Goal: Task Accomplishment & Management: Manage account settings

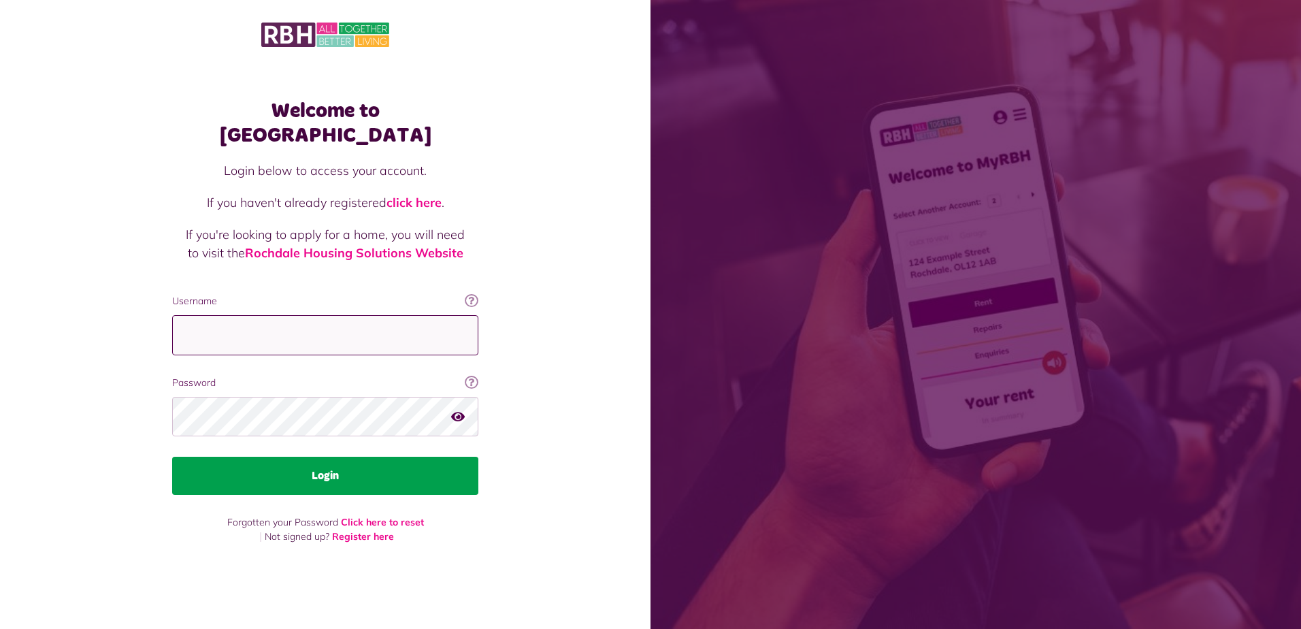
type input "**********"
click at [335, 469] on button "Login" at bounding box center [325, 476] width 306 height 38
click at [328, 466] on button "Login" at bounding box center [325, 476] width 306 height 38
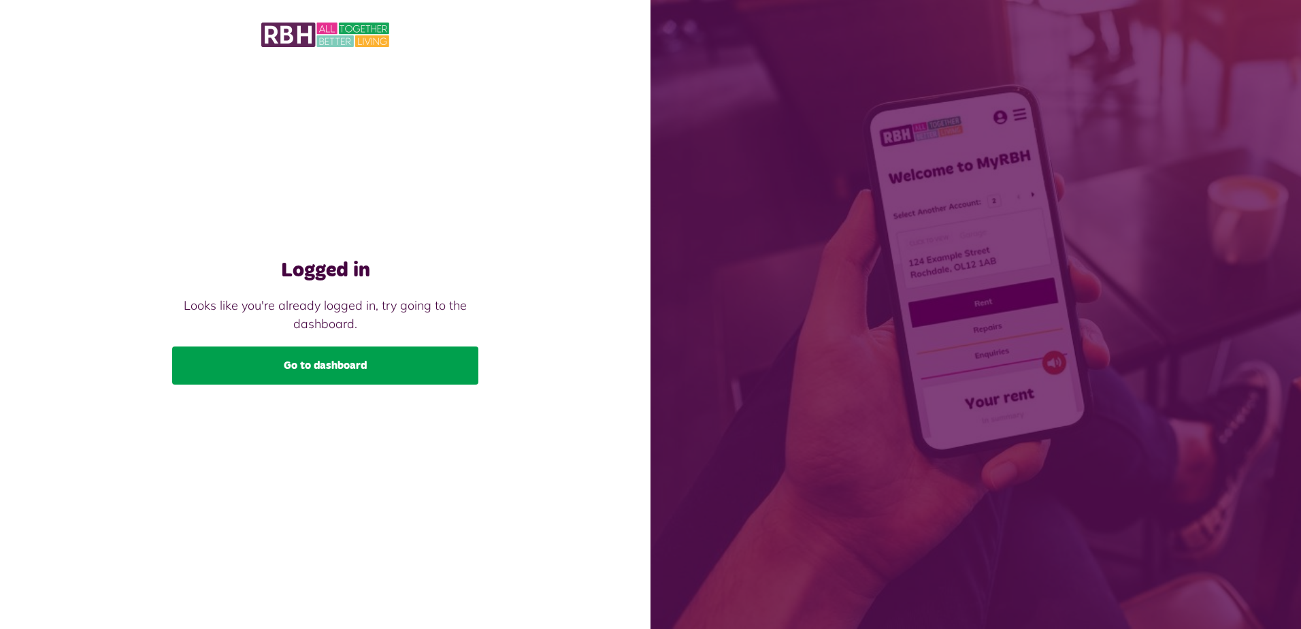
click at [306, 369] on link "Go to dashboard" at bounding box center [325, 365] width 306 height 38
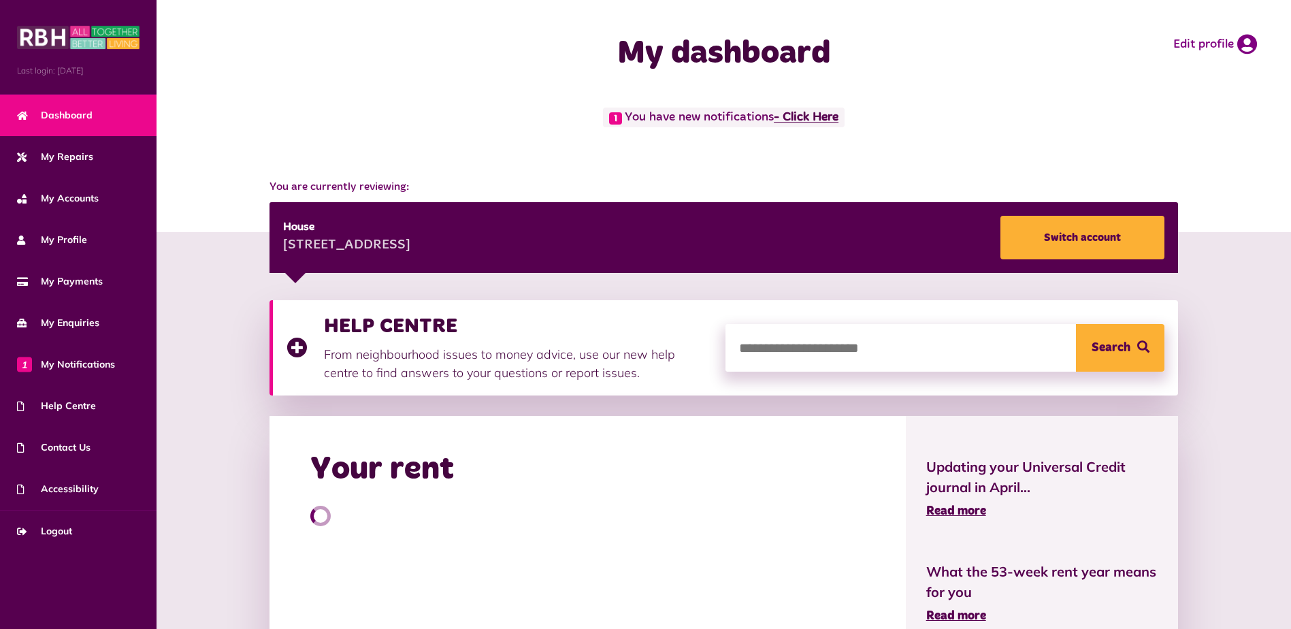
click at [825, 113] on link "- Click Here" at bounding box center [806, 118] width 65 height 12
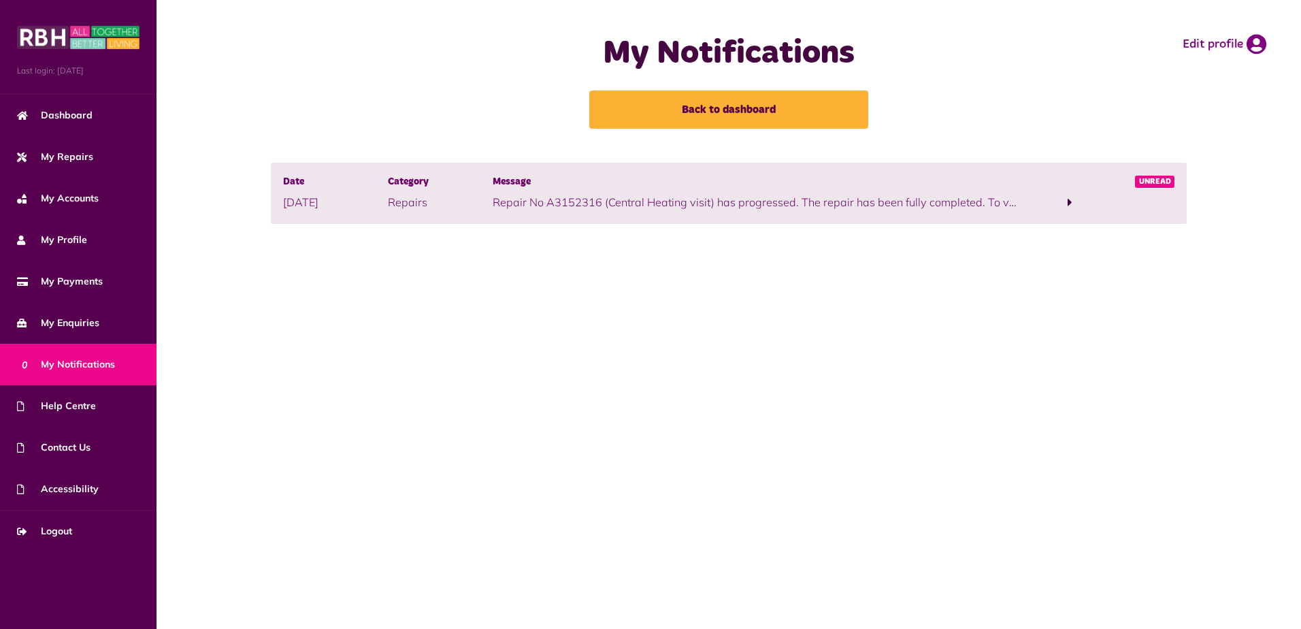
click at [1036, 209] on span at bounding box center [1069, 202] width 105 height 18
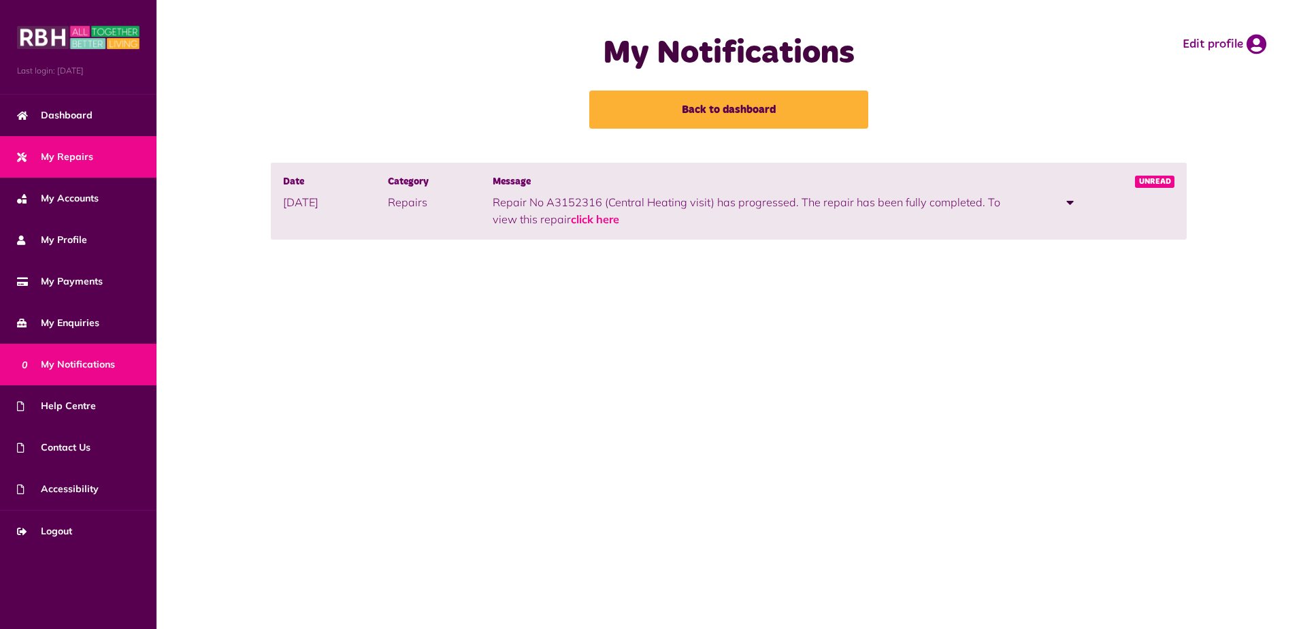
click at [64, 156] on span "My Repairs" at bounding box center [55, 157] width 76 height 14
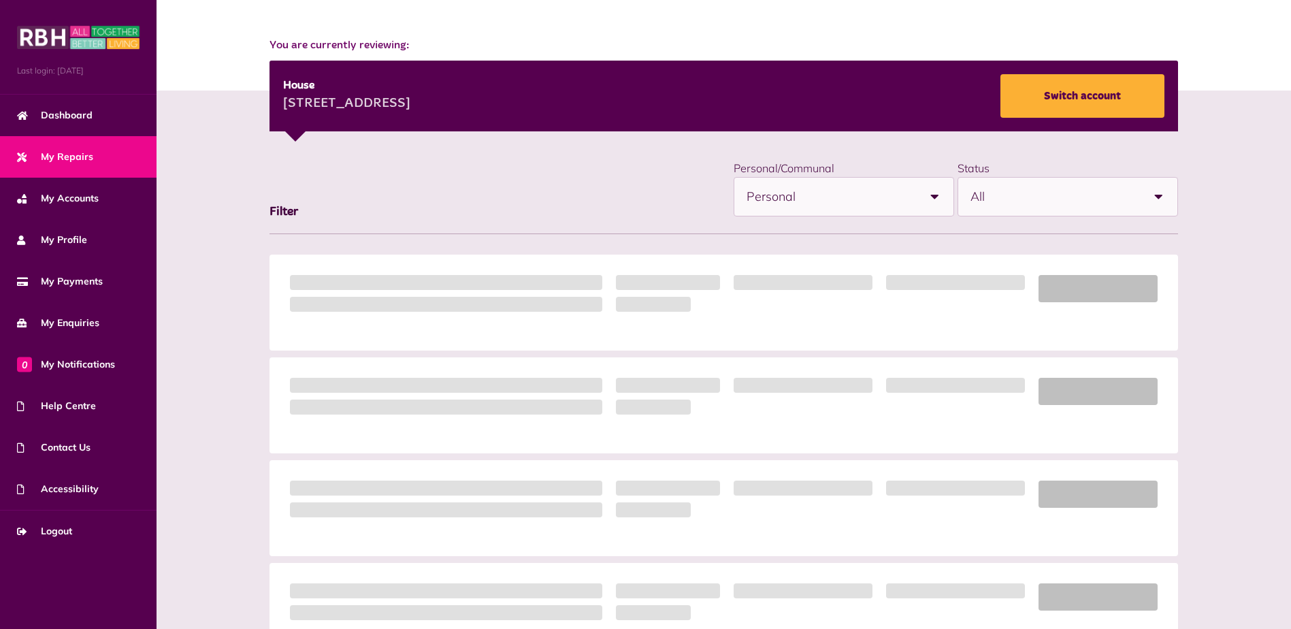
scroll to position [143, 0]
